Goal: Task Accomplishment & Management: Use online tool/utility

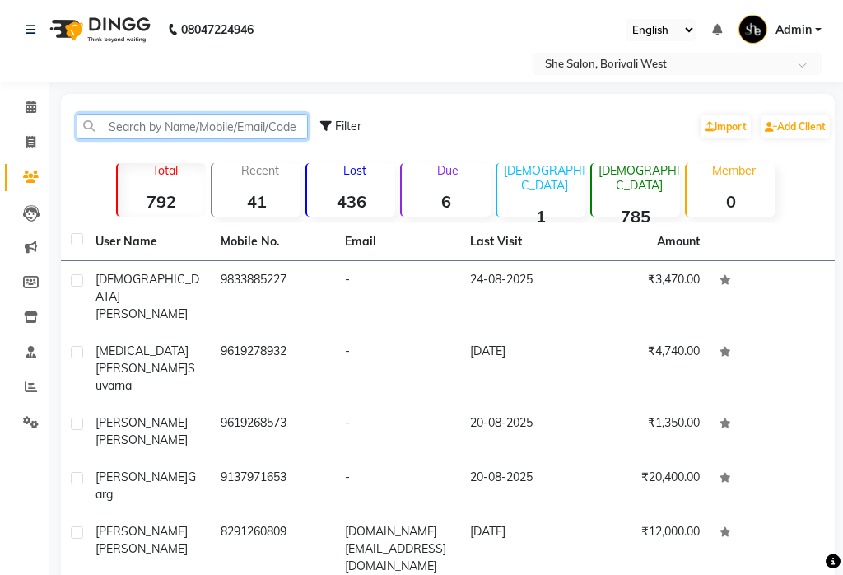
click at [172, 124] on input "text" at bounding box center [192, 127] width 231 height 26
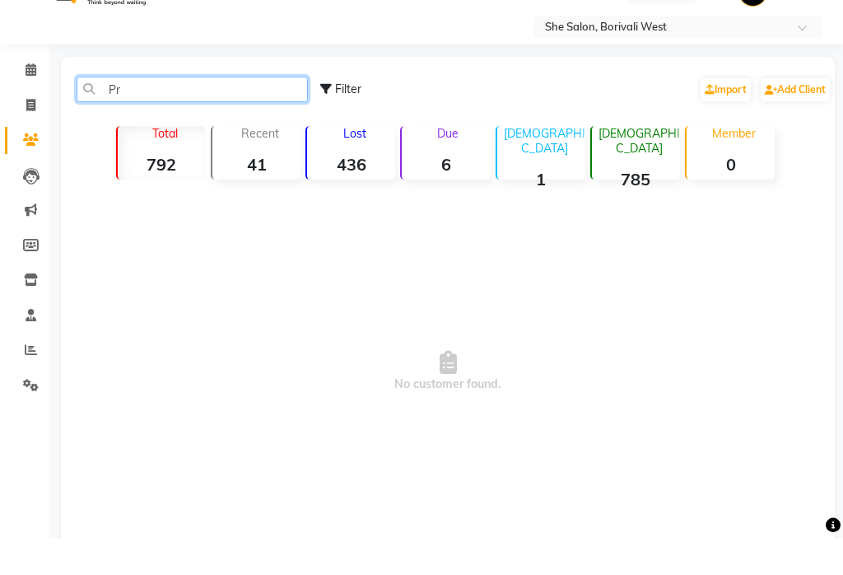
type input "P"
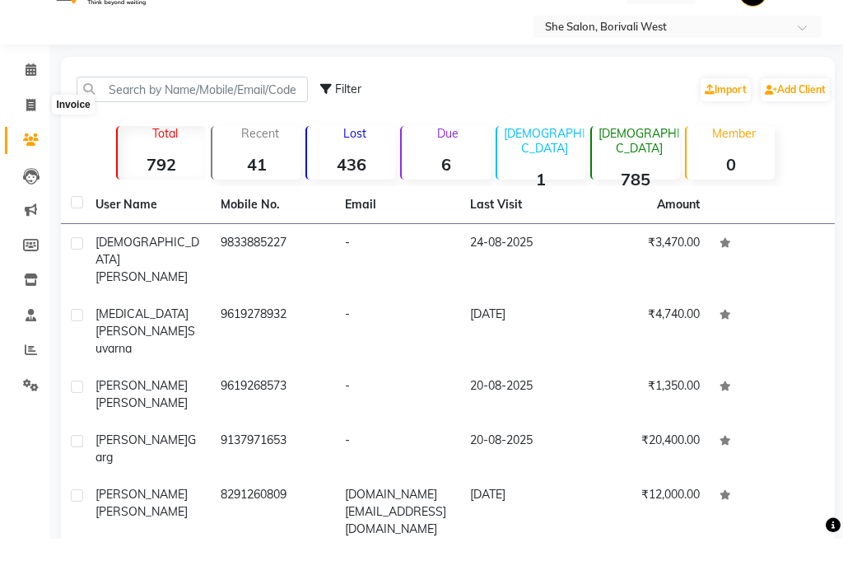
click at [40, 133] on span at bounding box center [30, 142] width 29 height 19
select select "service"
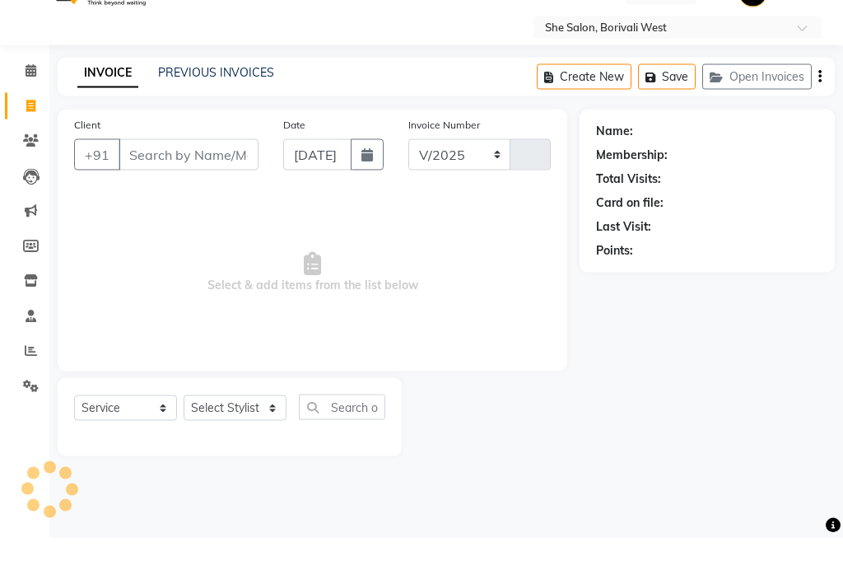
select select "5115"
type input "0093"
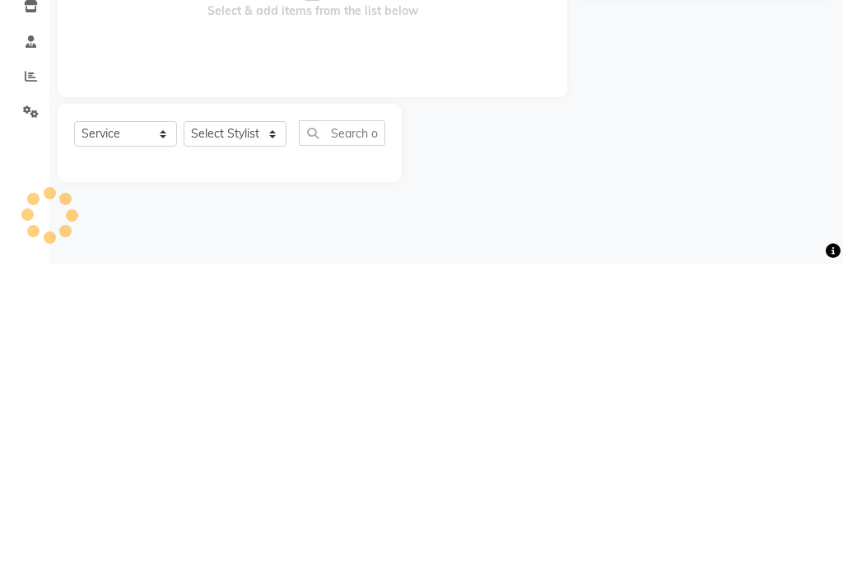
select select "32355"
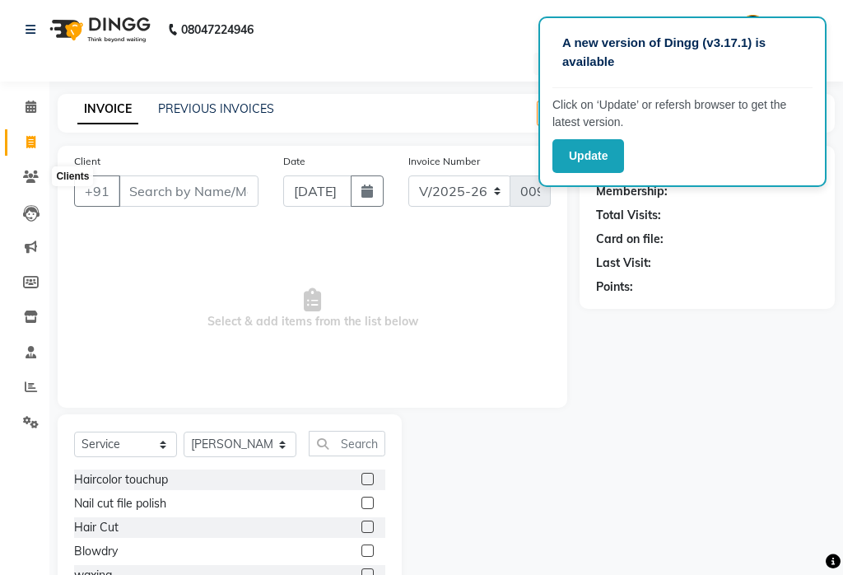
click at [26, 172] on icon at bounding box center [31, 177] width 16 height 12
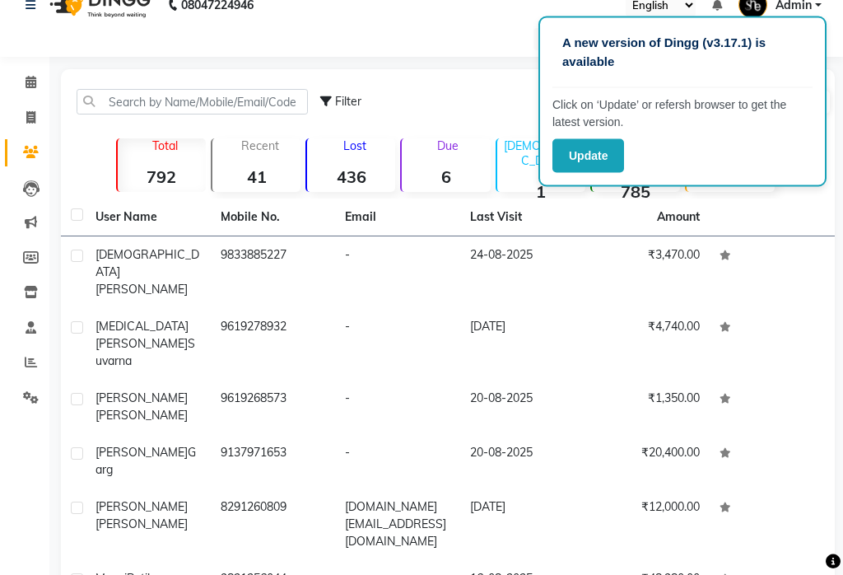
scroll to position [30, 0]
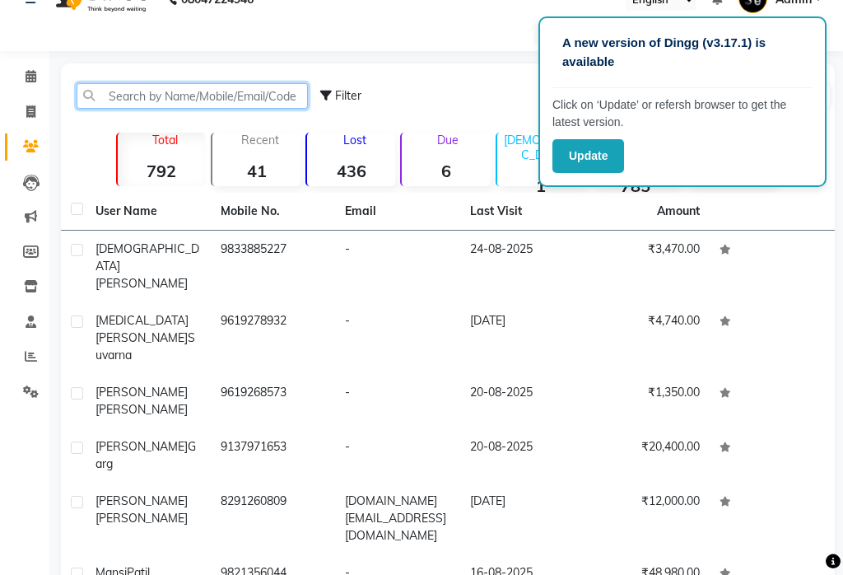
click at [140, 93] on input "text" at bounding box center [192, 96] width 231 height 26
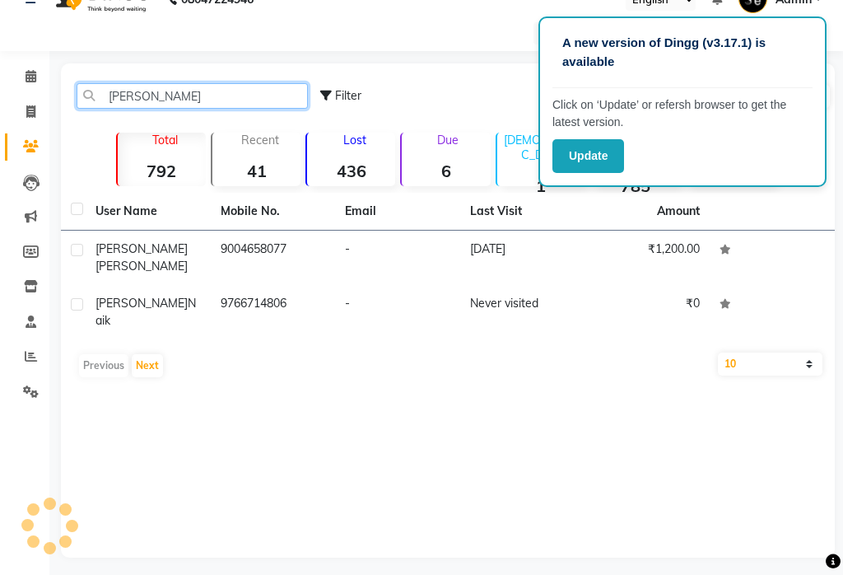
scroll to position [12, 0]
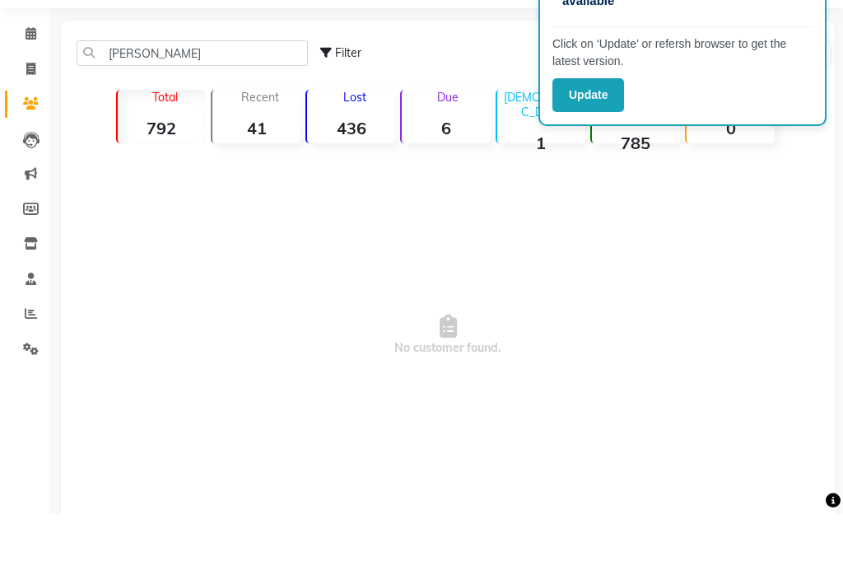
click at [233, 264] on span "No customer found." at bounding box center [448, 396] width 774 height 371
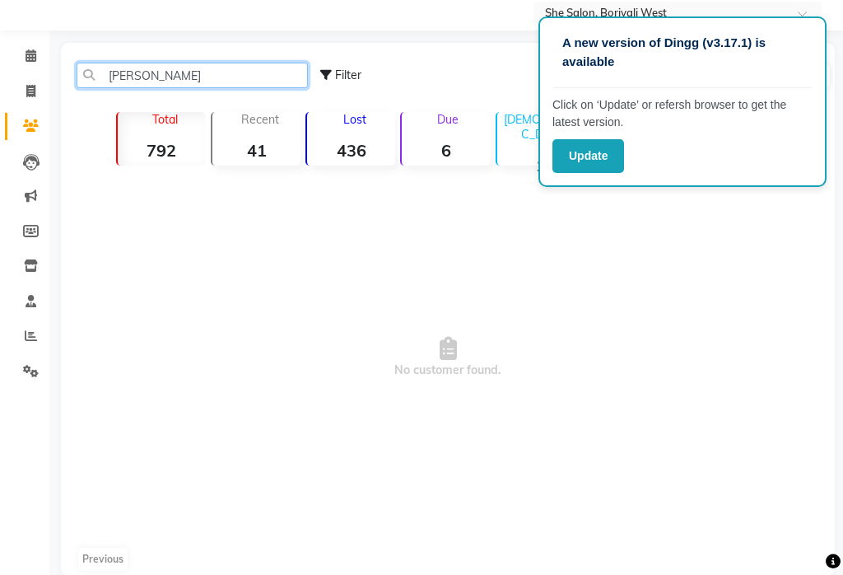
click at [212, 73] on input "Pratiksha hillani" at bounding box center [192, 76] width 231 height 26
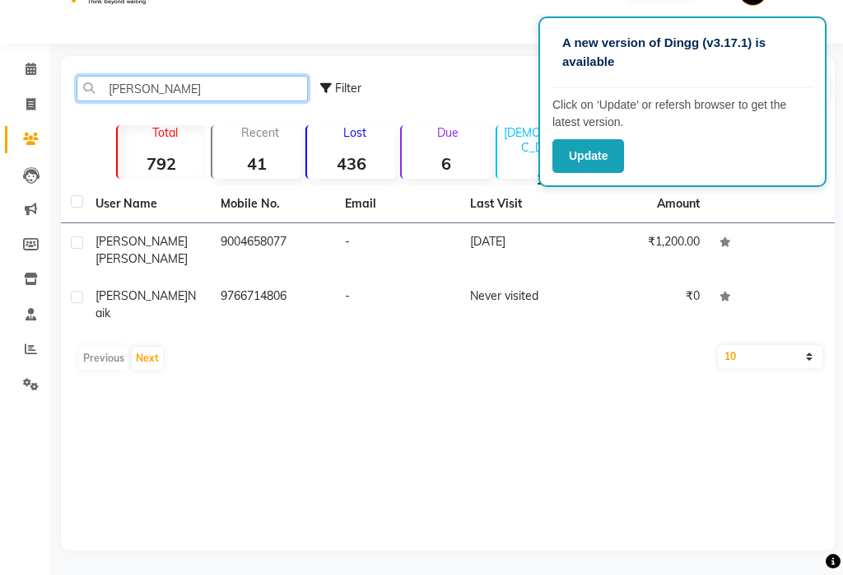
scroll to position [12, 0]
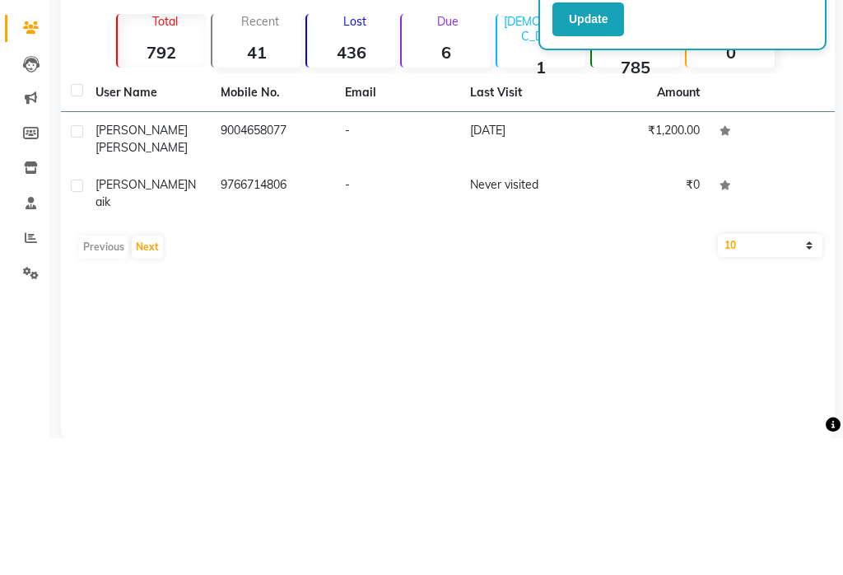
type input "Pratiksha"
click at [502, 249] on td "08-05-2024" at bounding box center [522, 276] width 125 height 54
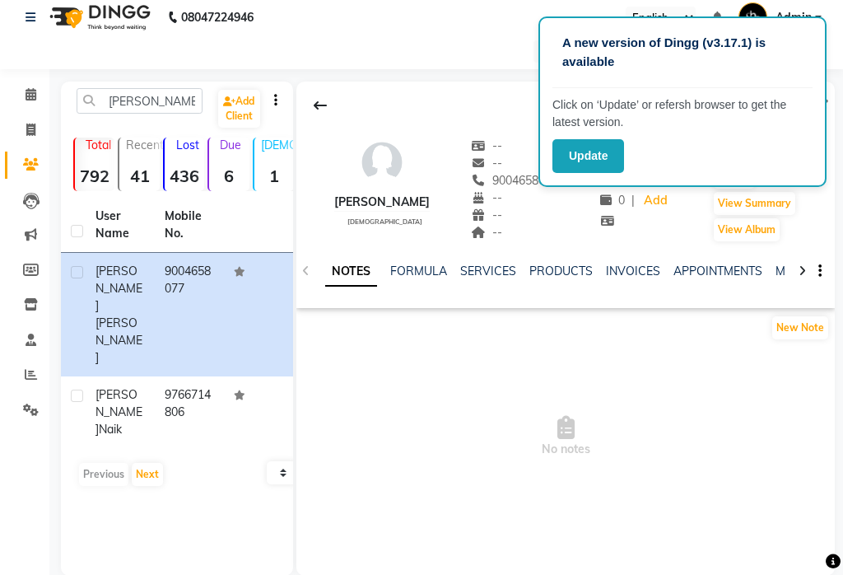
click at [492, 273] on link "SERVICES" at bounding box center [488, 271] width 56 height 15
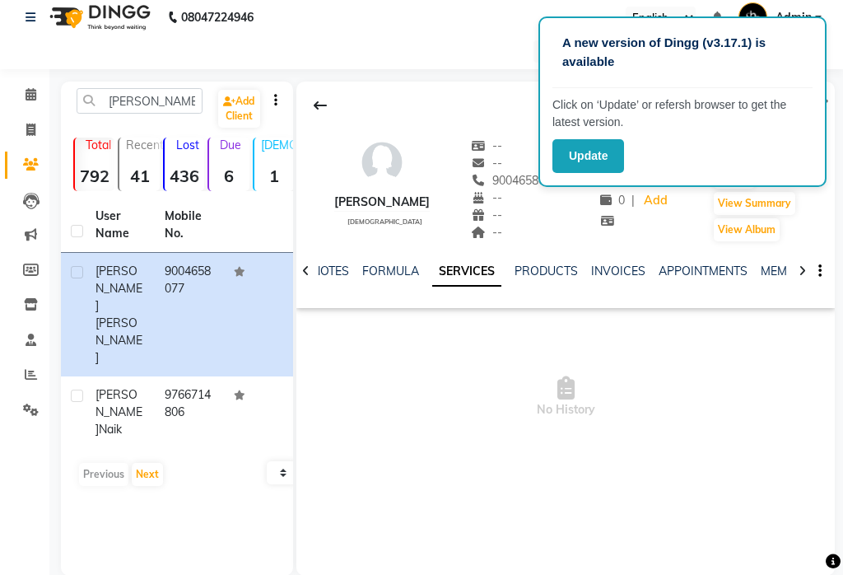
click at [626, 272] on link "INVOICES" at bounding box center [618, 271] width 54 height 15
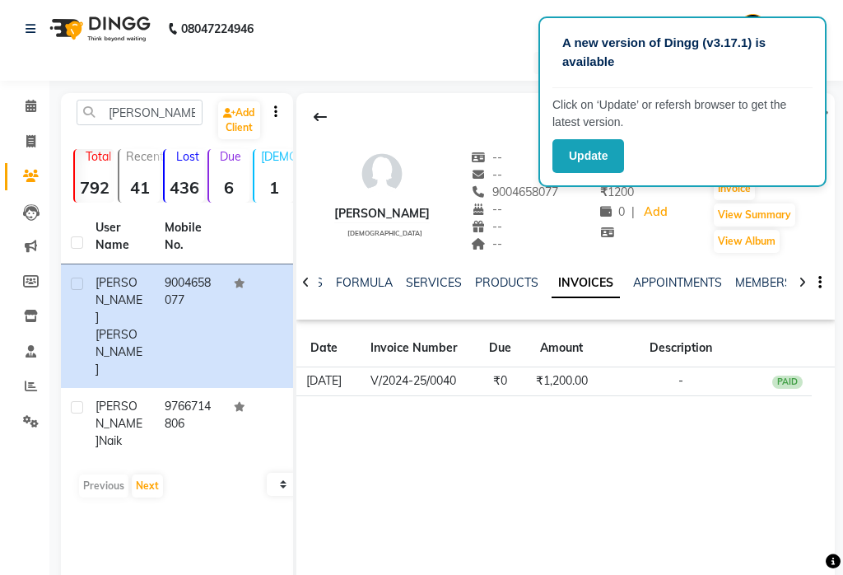
scroll to position [2, 0]
click at [432, 277] on link "SERVICES" at bounding box center [434, 281] width 56 height 15
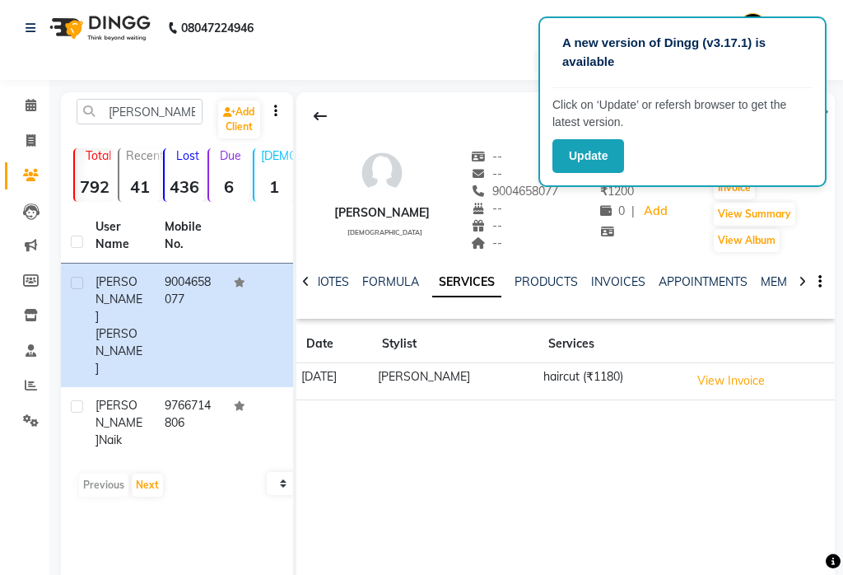
click at [746, 385] on button "View Invoice" at bounding box center [731, 381] width 82 height 26
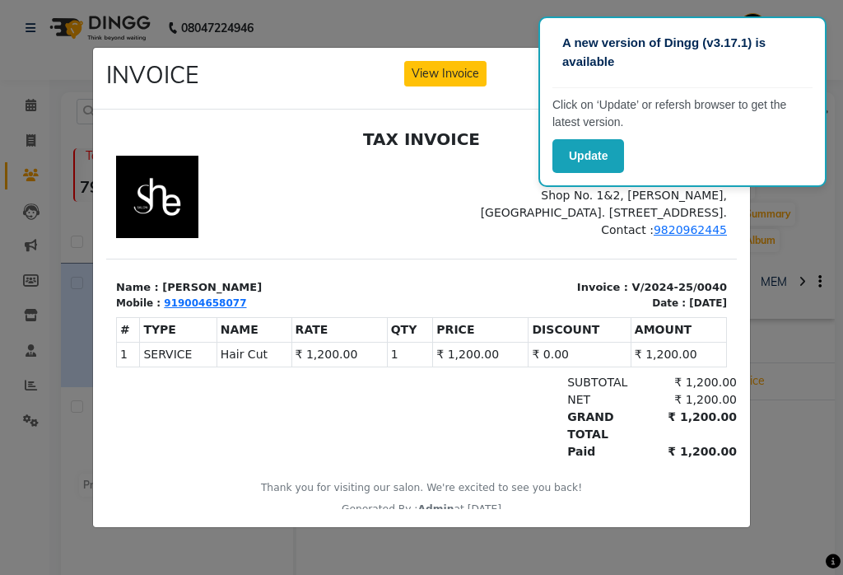
click at [16, 500] on ngb-modal-window "INVOICE View Invoice Close" at bounding box center [421, 287] width 843 height 575
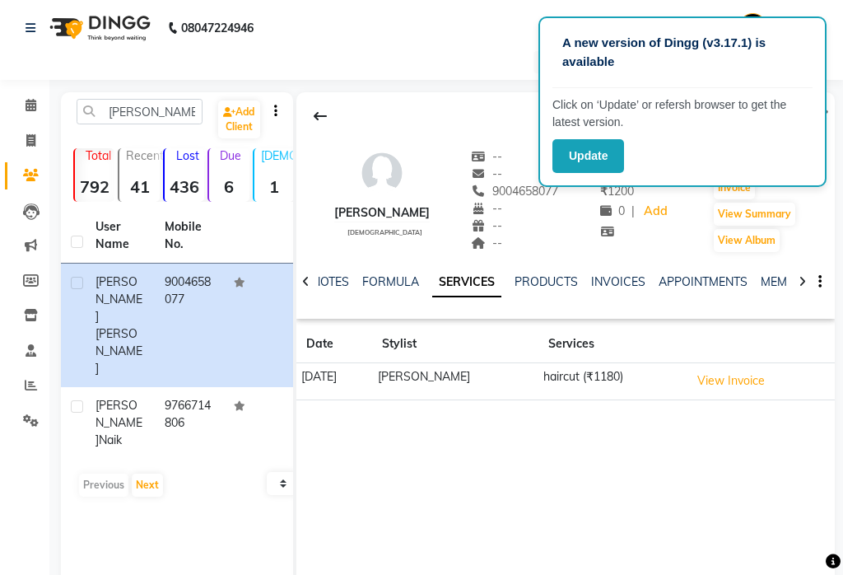
click at [610, 274] on link "INVOICES" at bounding box center [618, 281] width 54 height 15
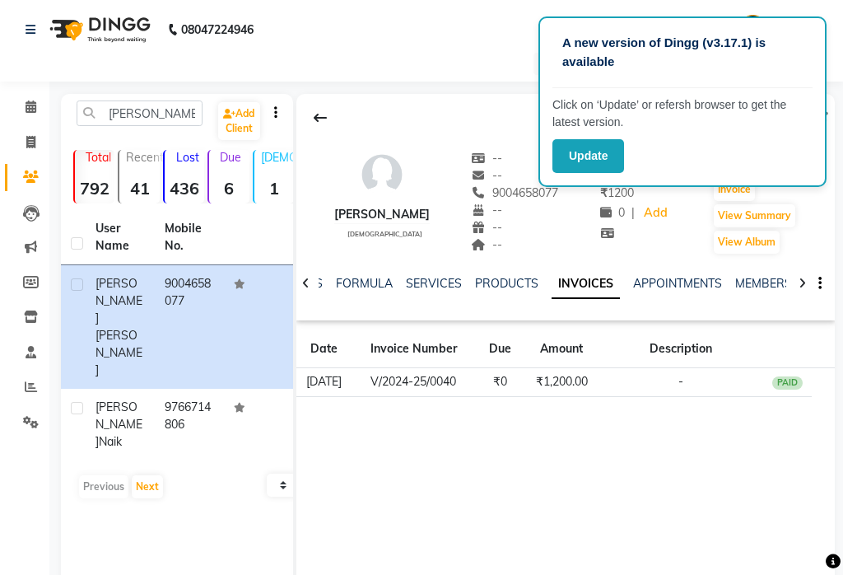
click at [771, 238] on button "View Album" at bounding box center [747, 242] width 66 height 23
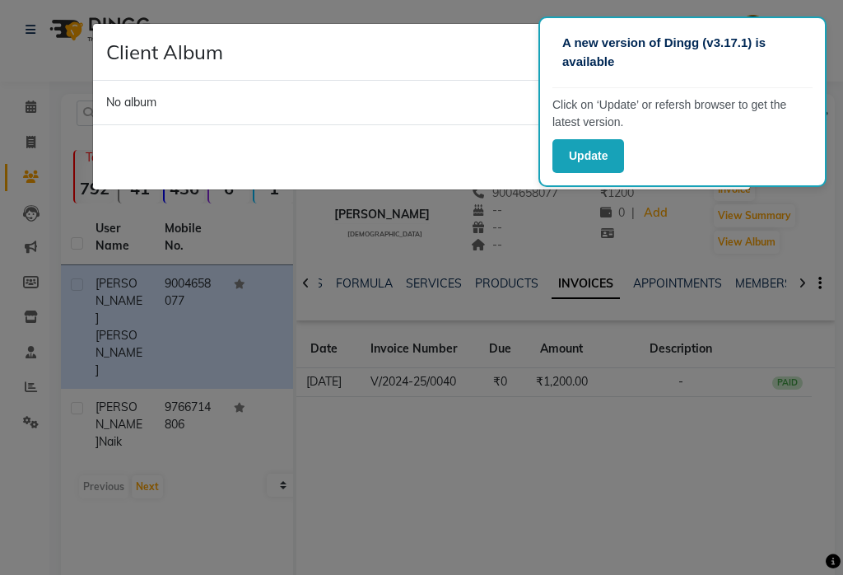
click at [277, 516] on ngb-modal-window "Client Album × No album Close" at bounding box center [421, 287] width 843 height 575
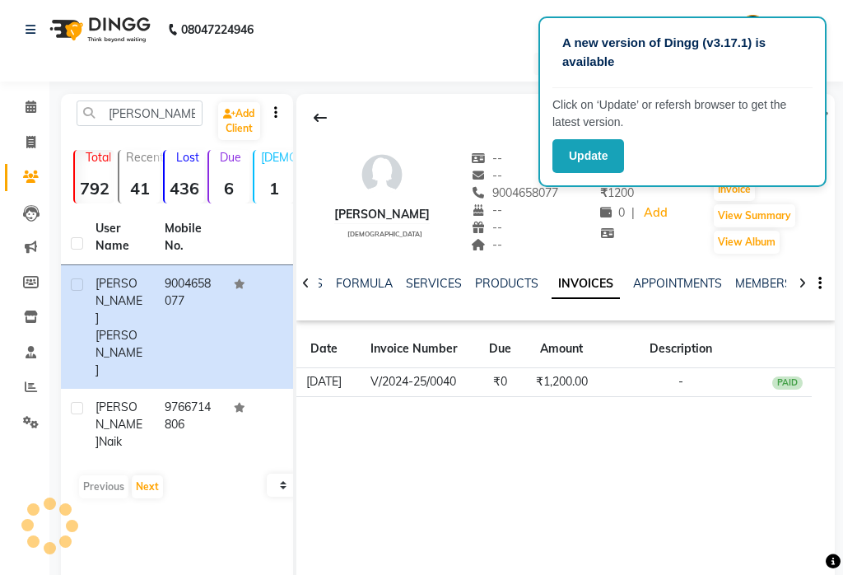
click at [745, 183] on div "A new version of Dingg (v3.17.1) is available Click on ‘Update’ or refersh brow…" at bounding box center [683, 101] width 288 height 171
click at [748, 187] on button "Invoice" at bounding box center [734, 189] width 41 height 23
select select "service"
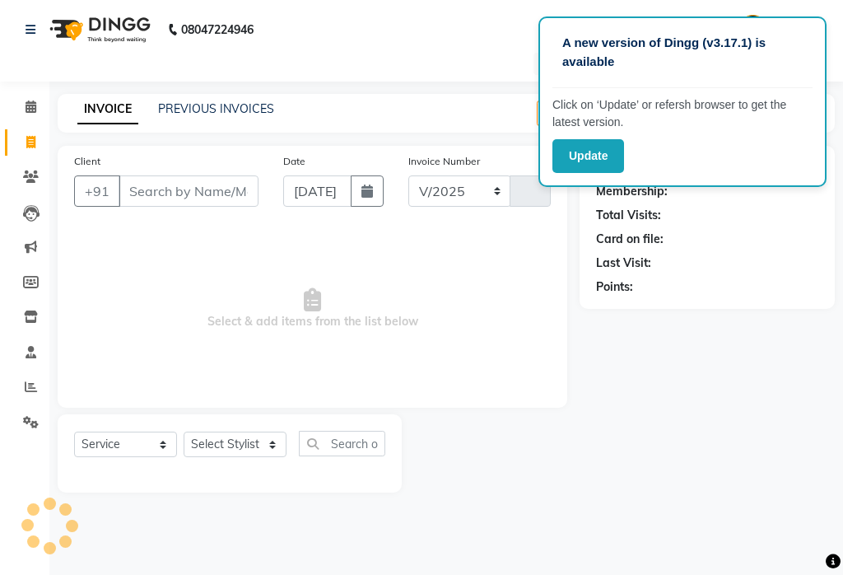
select select "5115"
type input "0093"
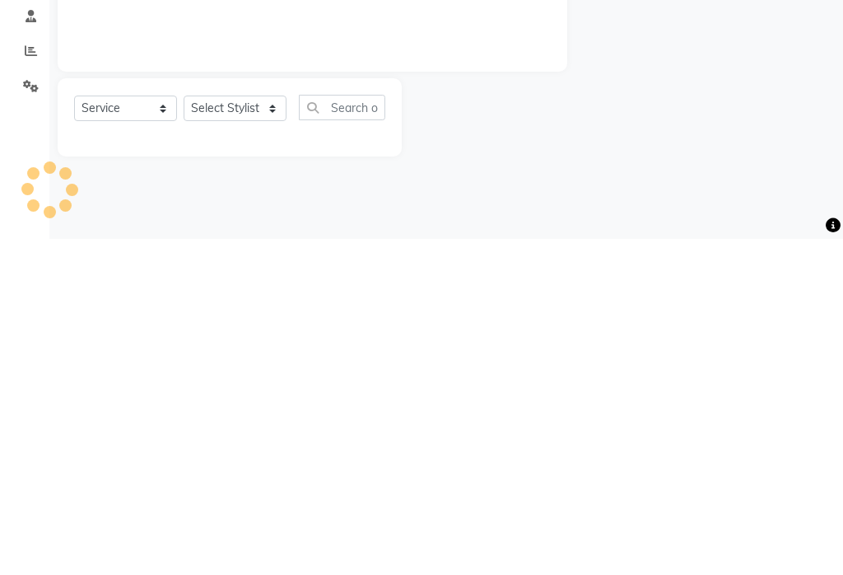
type input "9004658077"
select select "32355"
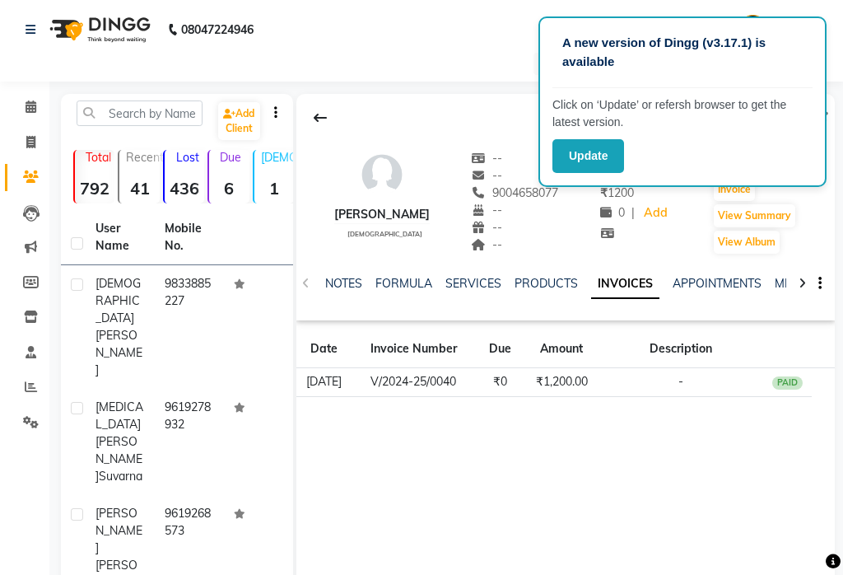
click at [799, 277] on div at bounding box center [802, 282] width 19 height 32
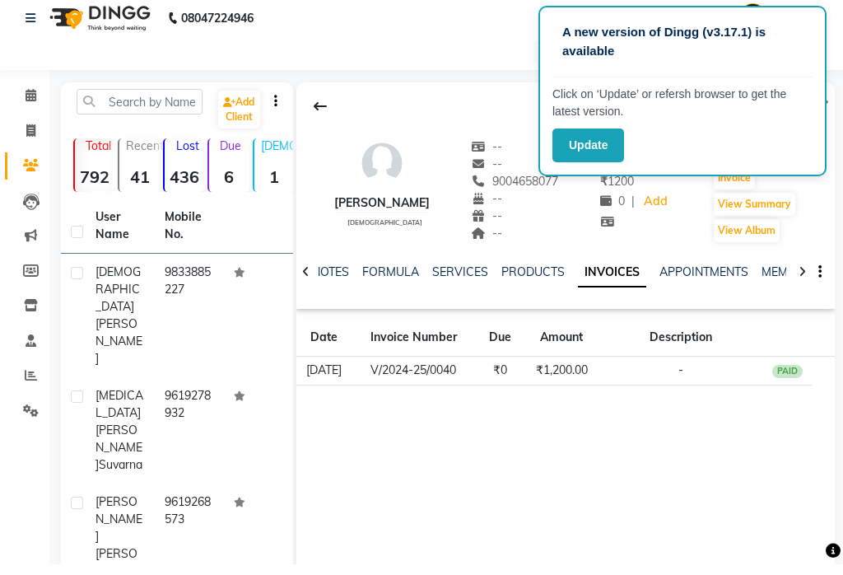
scroll to position [12, 0]
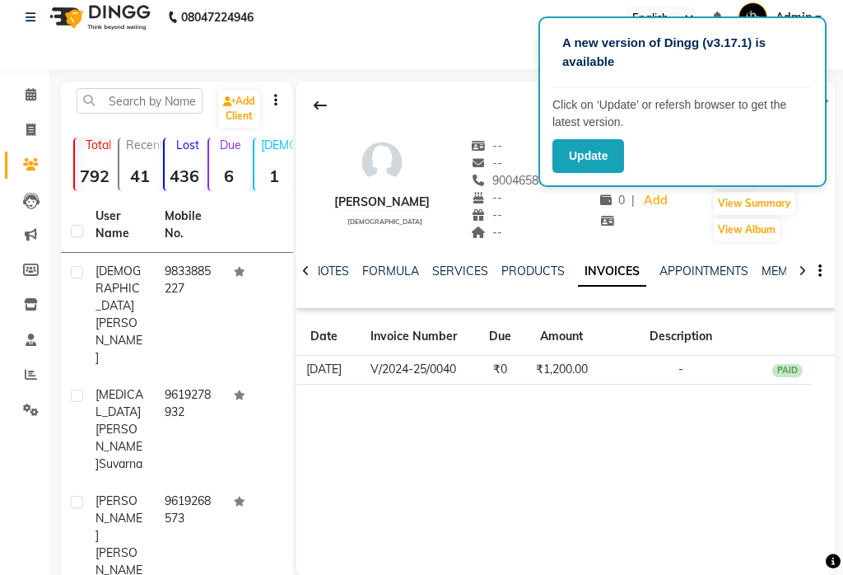
click at [606, 266] on link "INVOICES" at bounding box center [612, 272] width 68 height 30
click at [788, 199] on button "View Summary" at bounding box center [755, 203] width 82 height 23
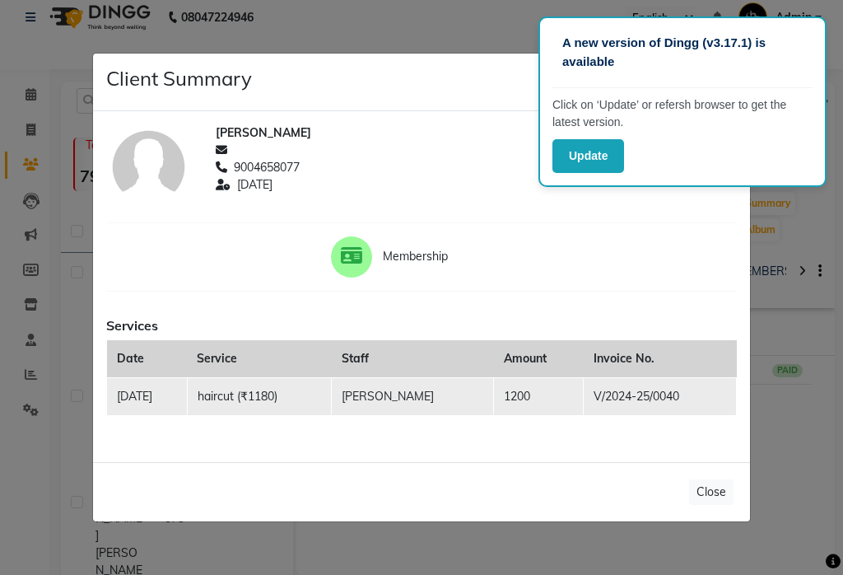
scroll to position [26, 0]
click at [713, 485] on button "Close" at bounding box center [711, 492] width 44 height 26
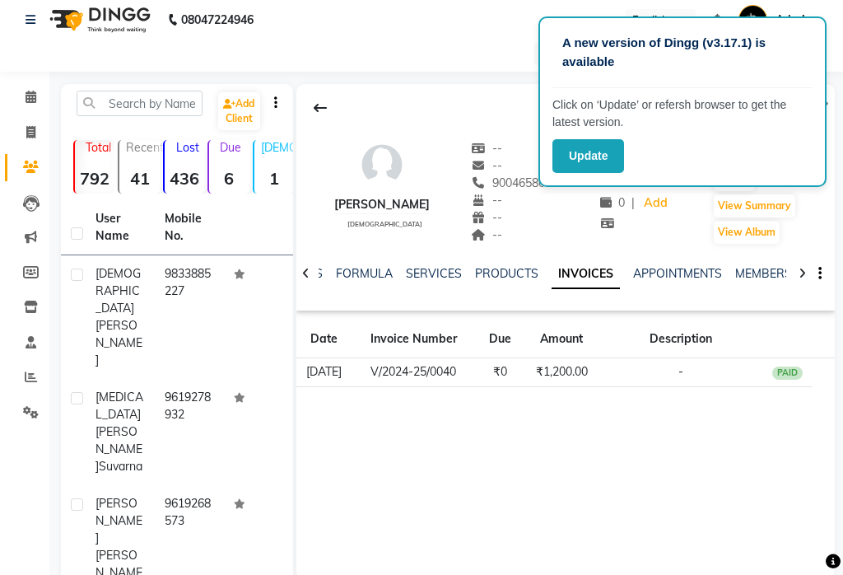
scroll to position [7, 0]
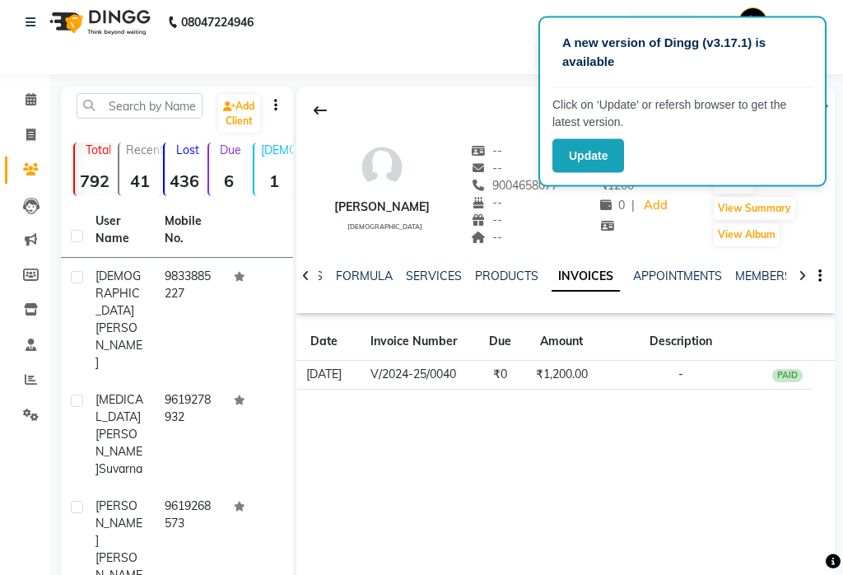
click at [475, 274] on link "PRODUCTS" at bounding box center [506, 276] width 63 height 15
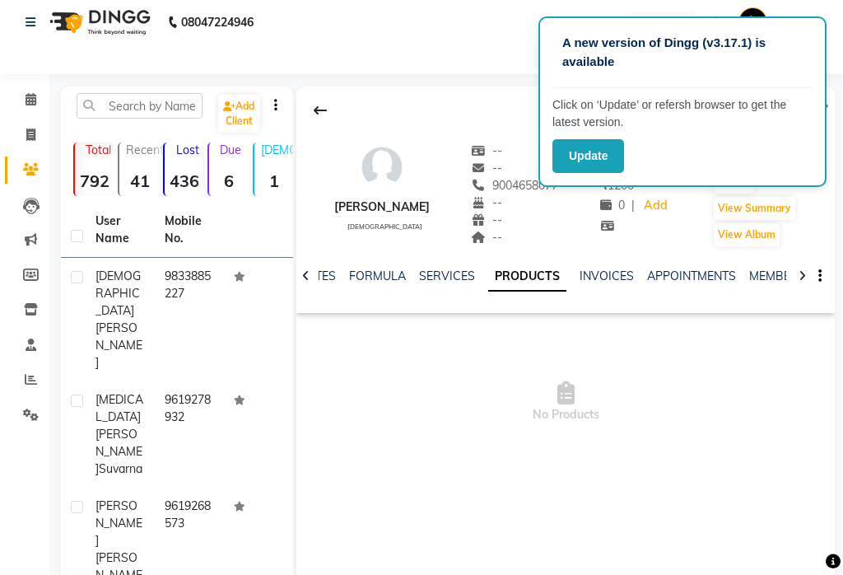
click at [326, 274] on link "NOTES" at bounding box center [317, 276] width 37 height 15
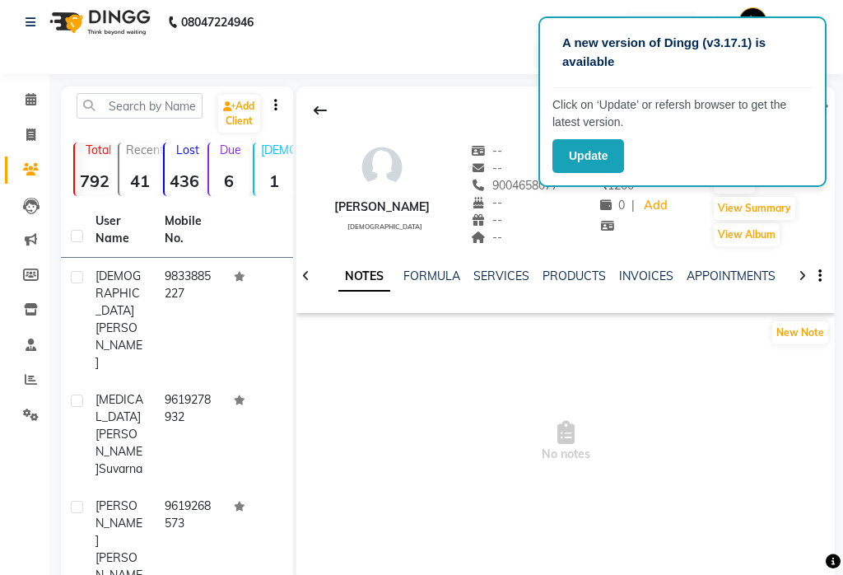
click at [644, 273] on link "INVOICES" at bounding box center [646, 276] width 54 height 15
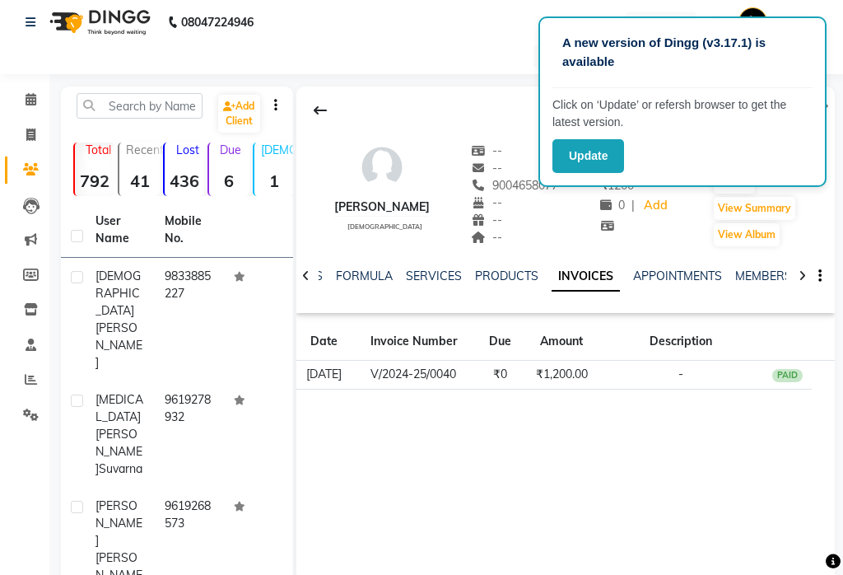
click at [602, 152] on button "Update" at bounding box center [589, 156] width 72 height 34
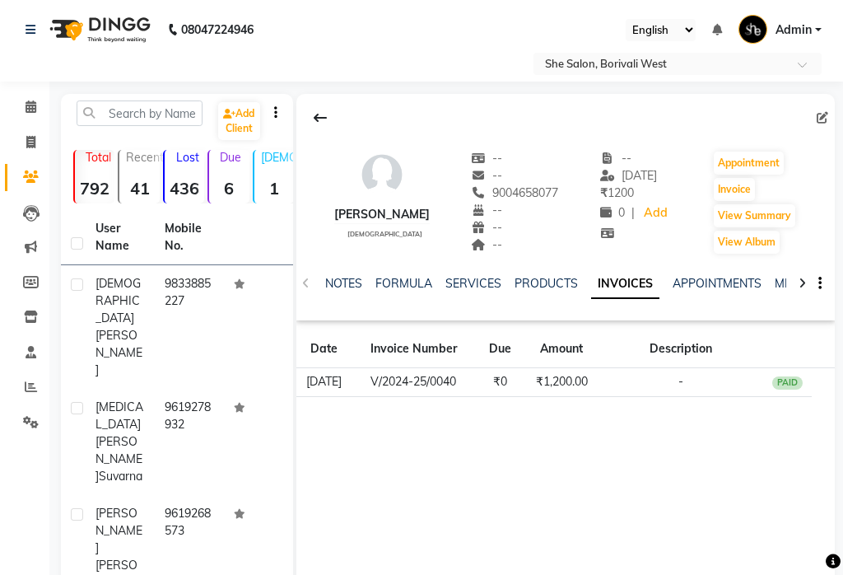
click at [742, 182] on button "Invoice" at bounding box center [734, 189] width 41 height 23
select select "service"
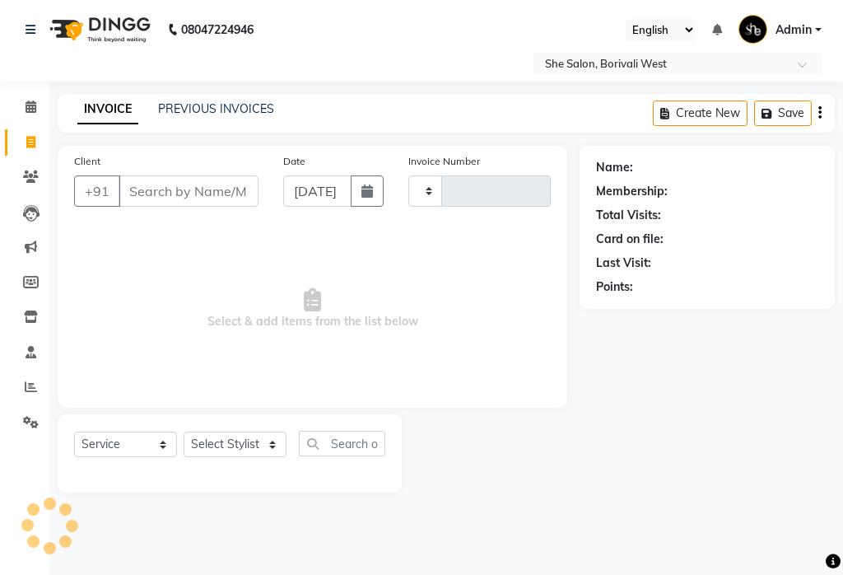
type input "0093"
select select "5115"
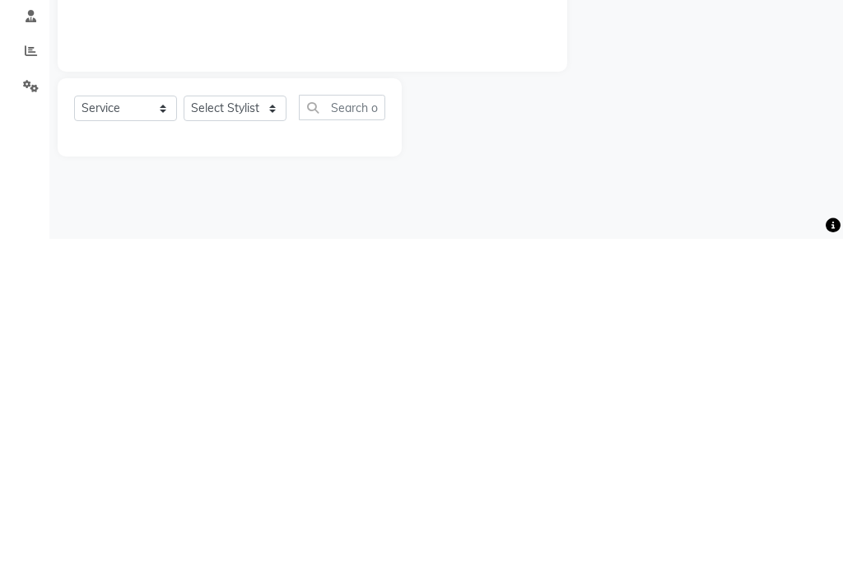
type input "9004658077"
select select "32355"
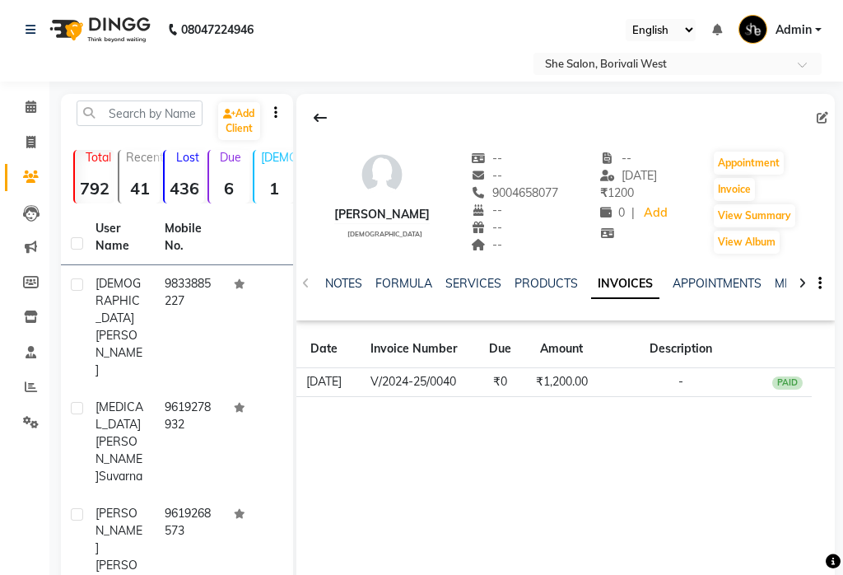
click at [334, 347] on th "Date" at bounding box center [324, 349] width 55 height 38
click at [434, 347] on th "Invoice Number" at bounding box center [414, 349] width 124 height 38
click at [827, 110] on span at bounding box center [826, 118] width 18 height 17
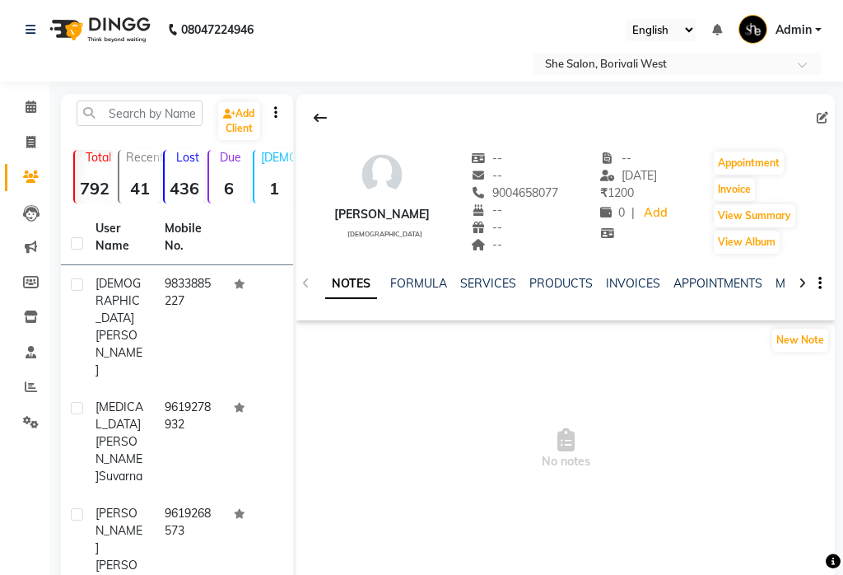
scroll to position [7, 0]
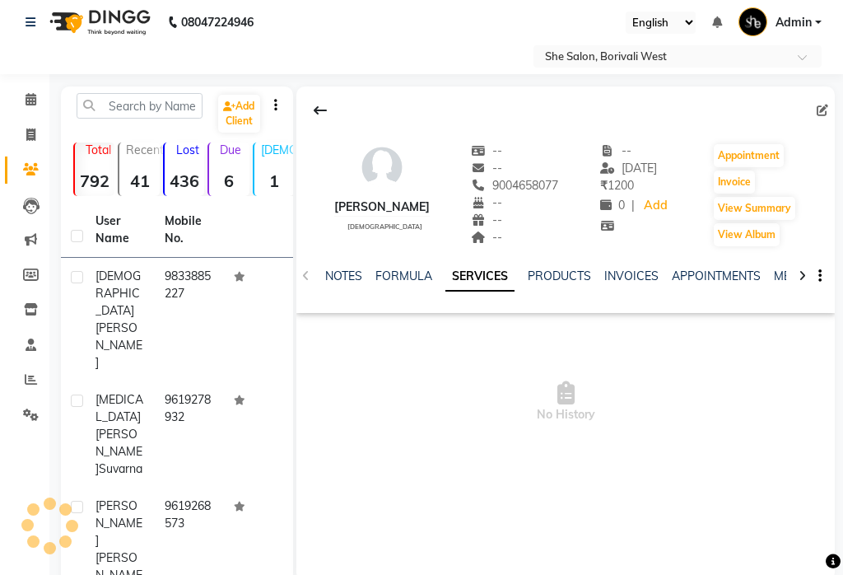
scroll to position [2, 0]
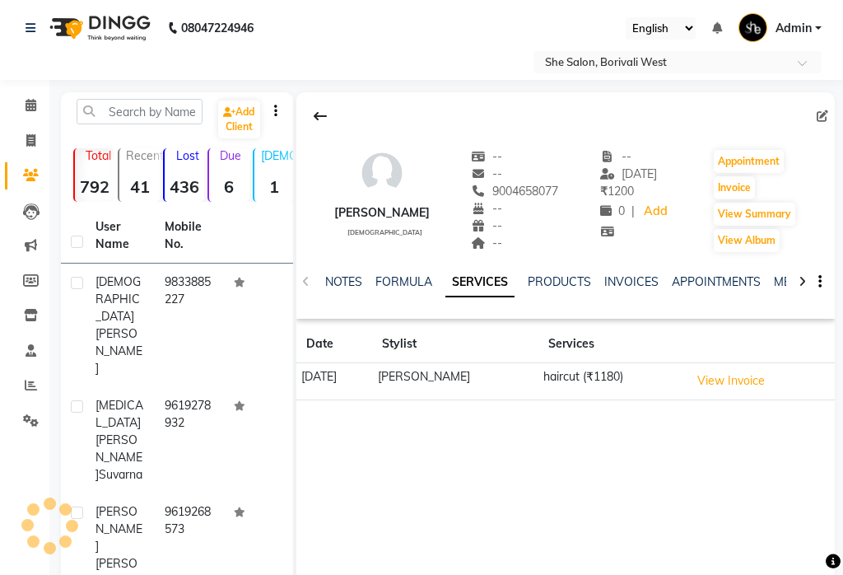
scroll to position [38, 0]
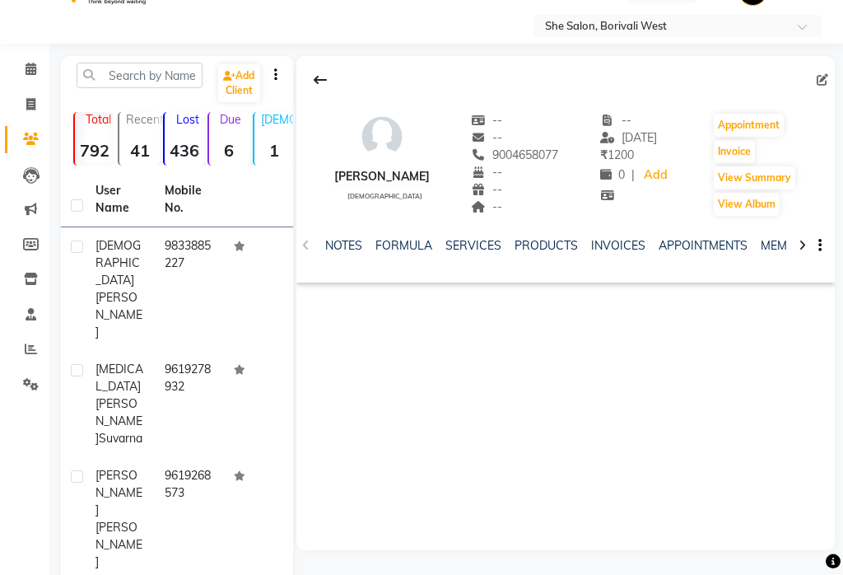
scroll to position [175, 0]
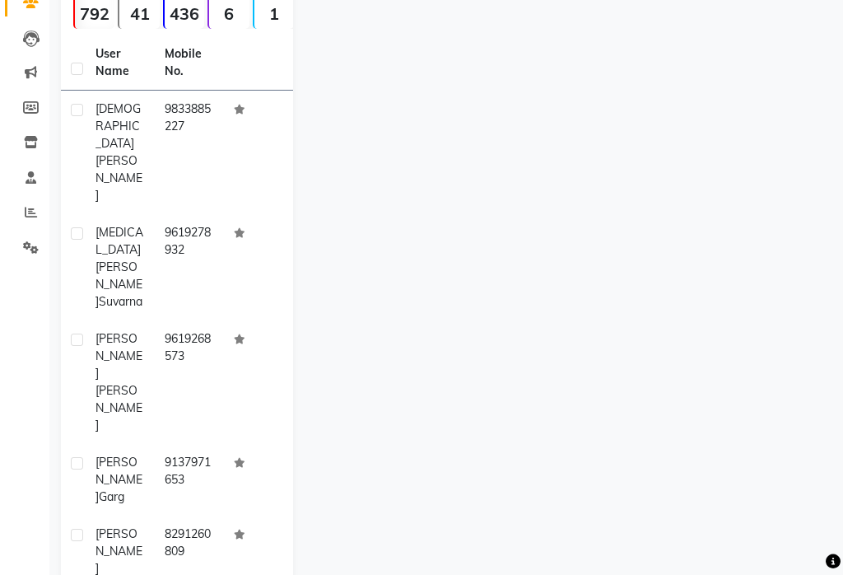
select select "service"
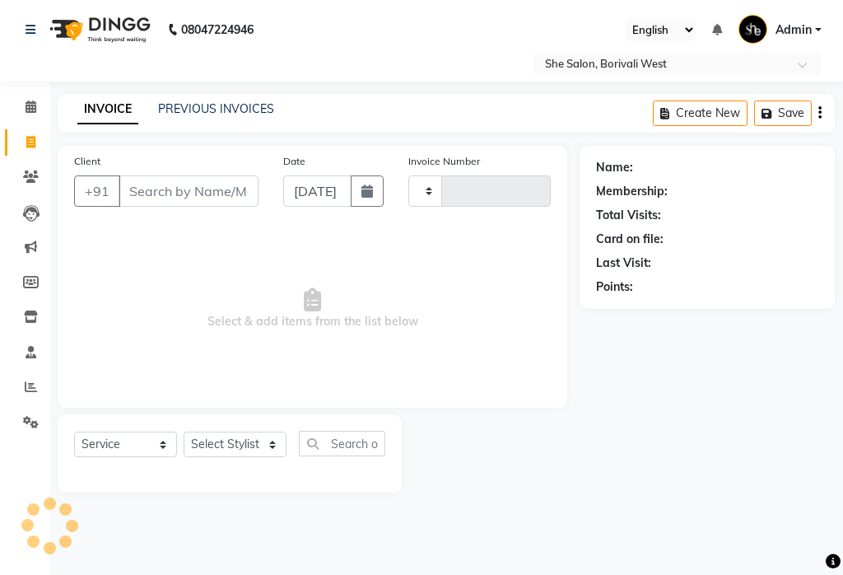
type input "0093"
select select "5115"
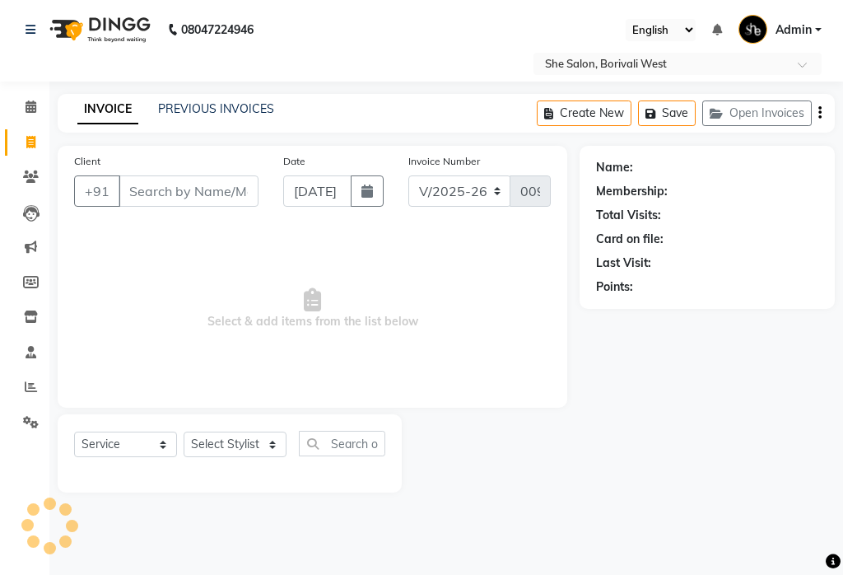
select select "32355"
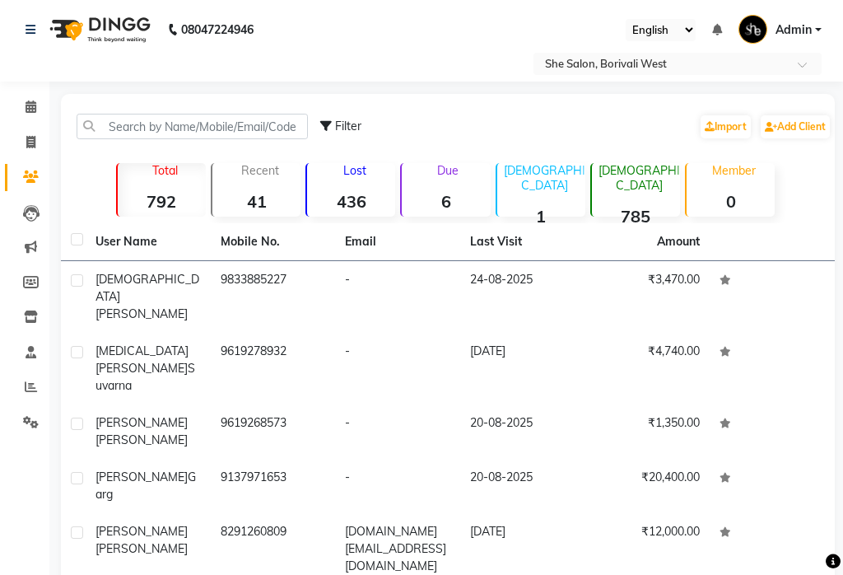
scroll to position [63, 0]
select select "en"
